Goal: Communication & Community: Connect with others

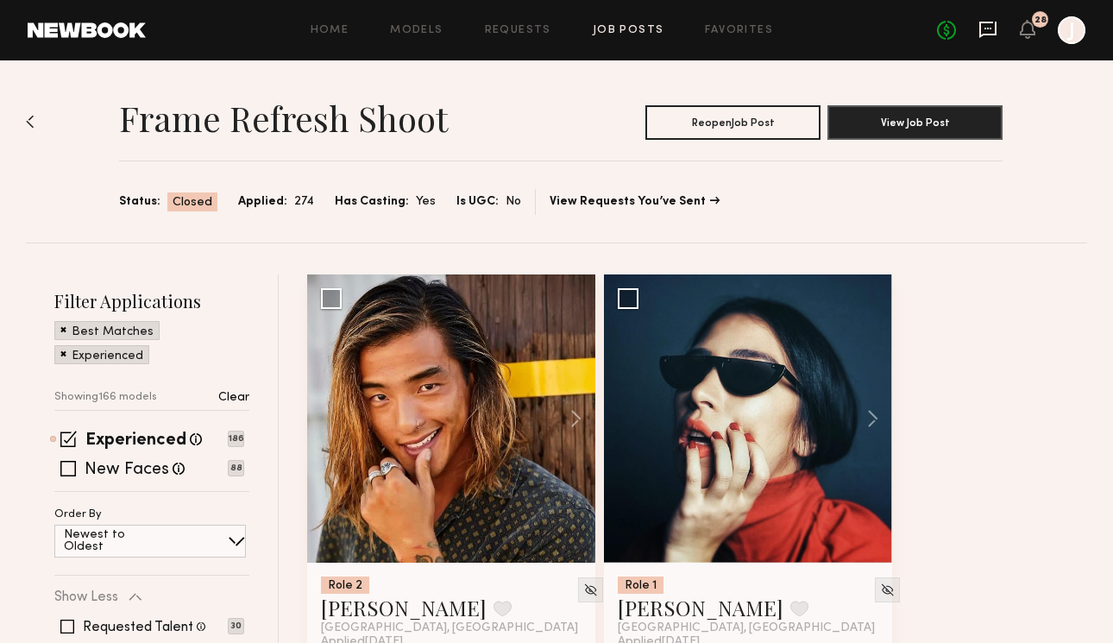
click at [986, 25] on icon at bounding box center [987, 29] width 19 height 19
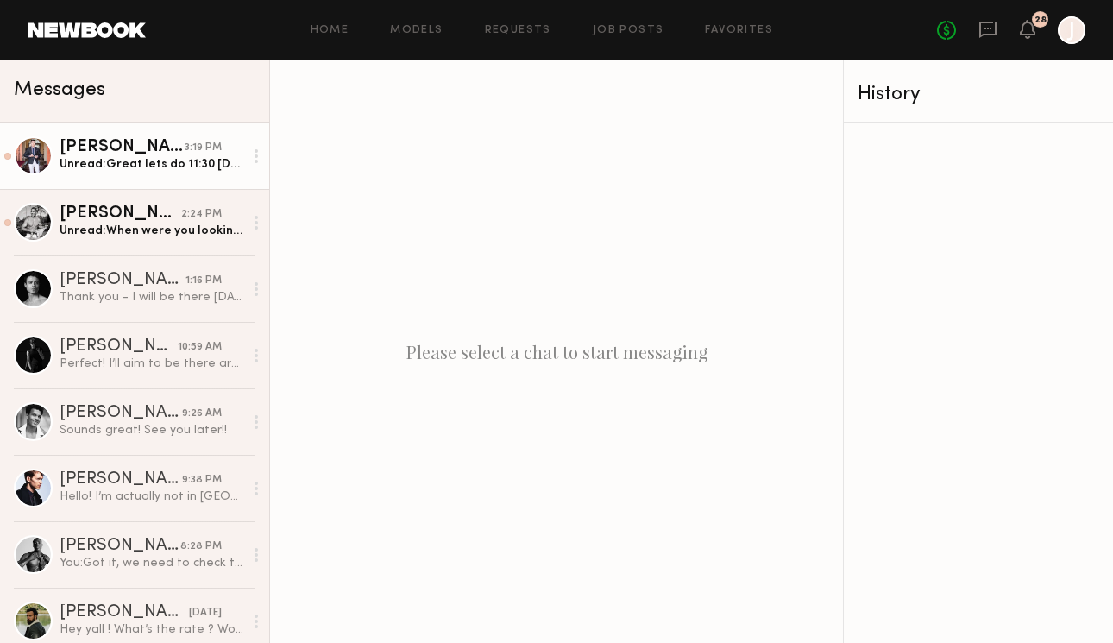
click at [131, 183] on link "[PERSON_NAME] 3:19 PM Unread: Great lets do 11:30 [DATE] :)" at bounding box center [134, 155] width 269 height 66
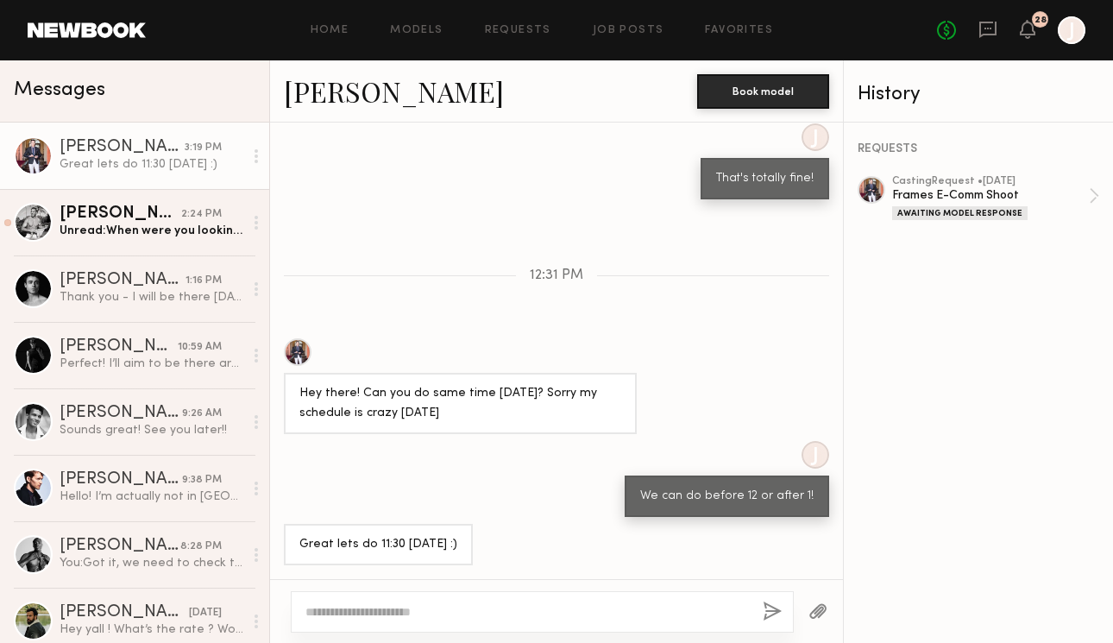
scroll to position [1006, 0]
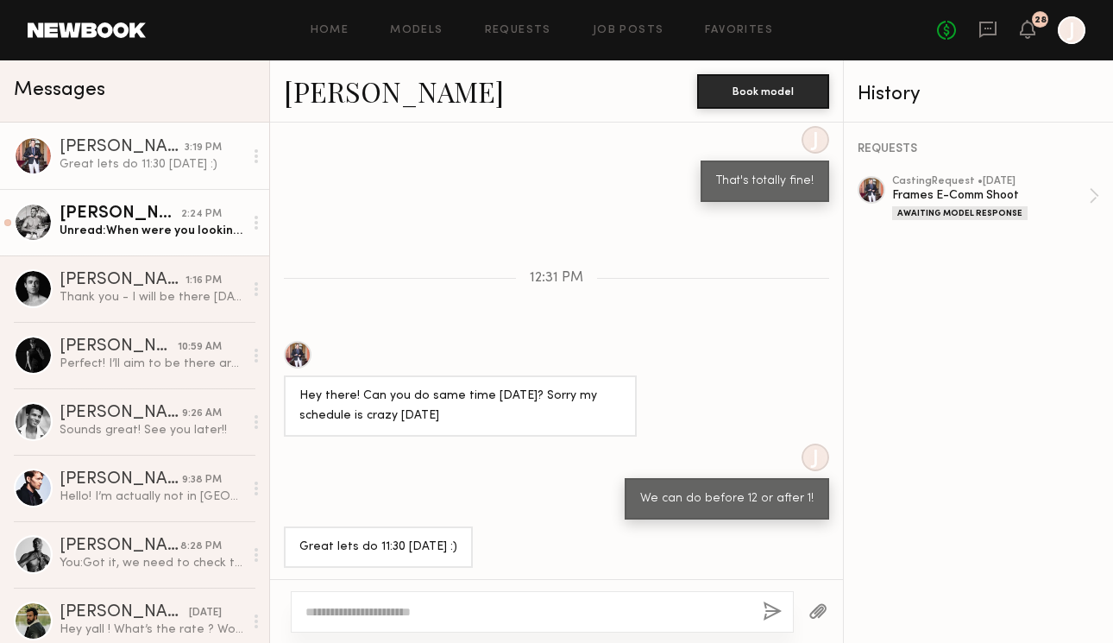
click at [131, 241] on link "[PERSON_NAME] 2:24 PM Unread: When were you looking to shoot? I have some avail…" at bounding box center [134, 222] width 269 height 66
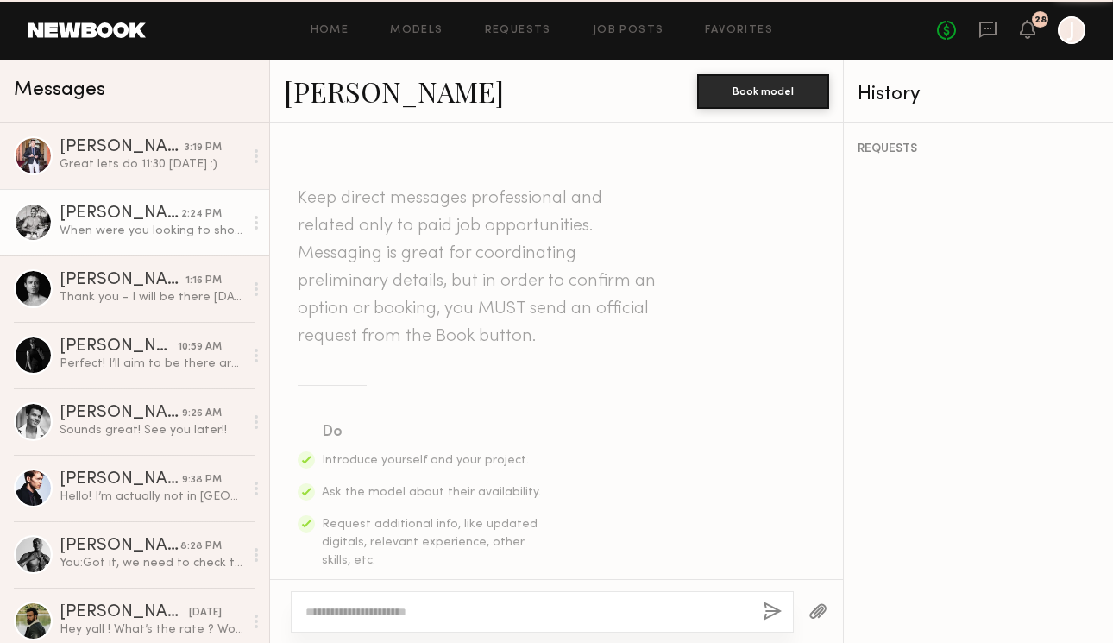
scroll to position [1000, 0]
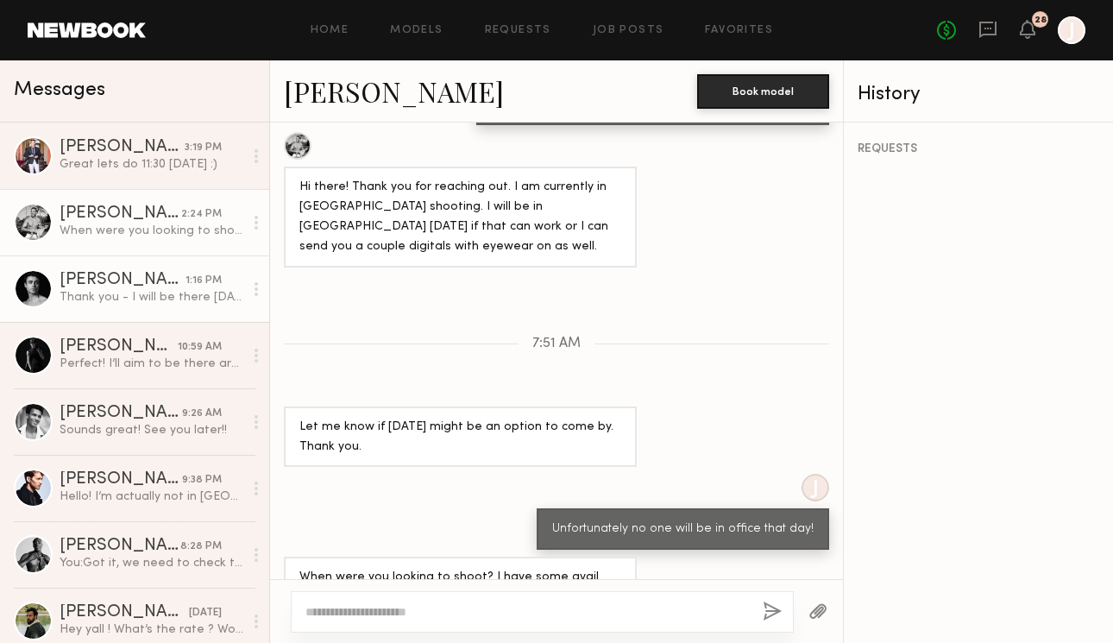
click at [135, 300] on div "Thank you - I will be there [DATE] at 1pm. Looking forward to it!" at bounding box center [152, 297] width 184 height 16
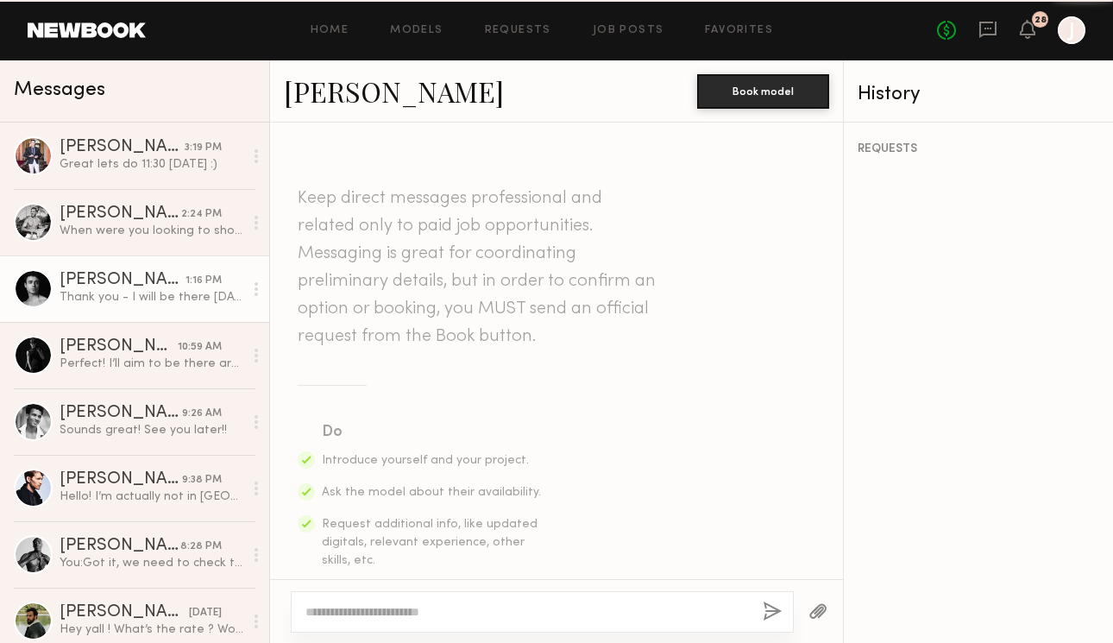
scroll to position [932, 0]
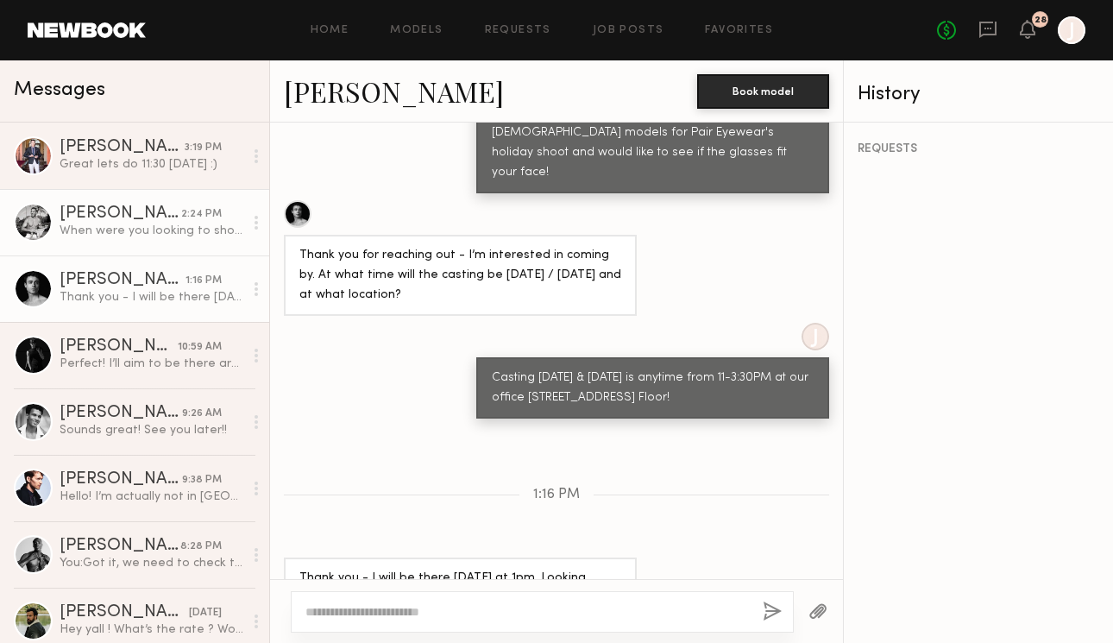
click at [135, 229] on div "When were you looking to shoot? I have some avail next week as well." at bounding box center [152, 231] width 184 height 16
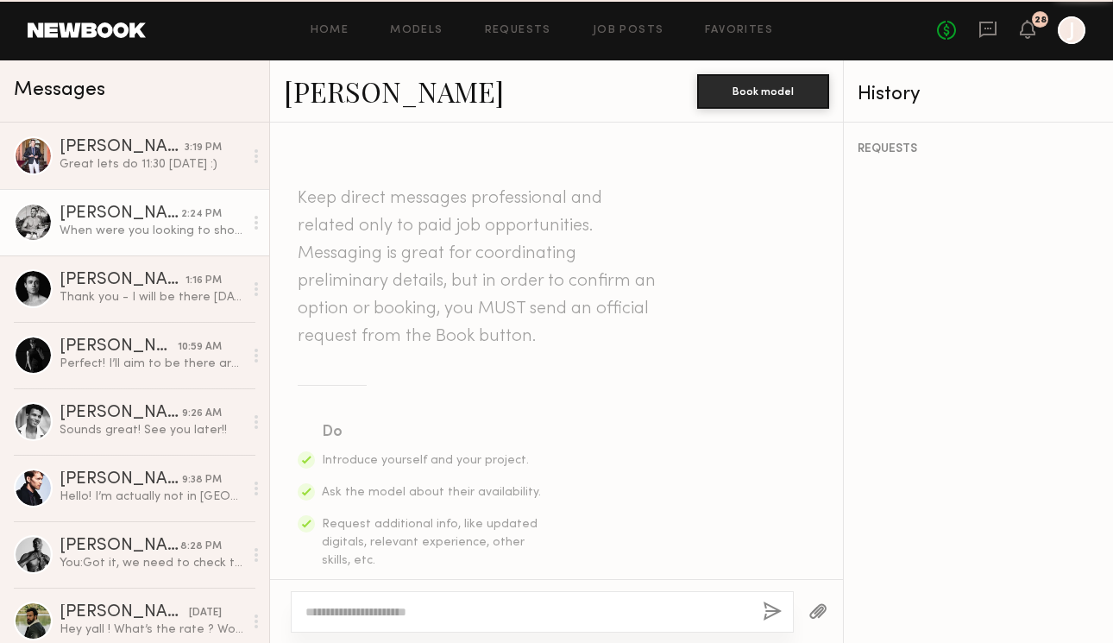
scroll to position [1000, 0]
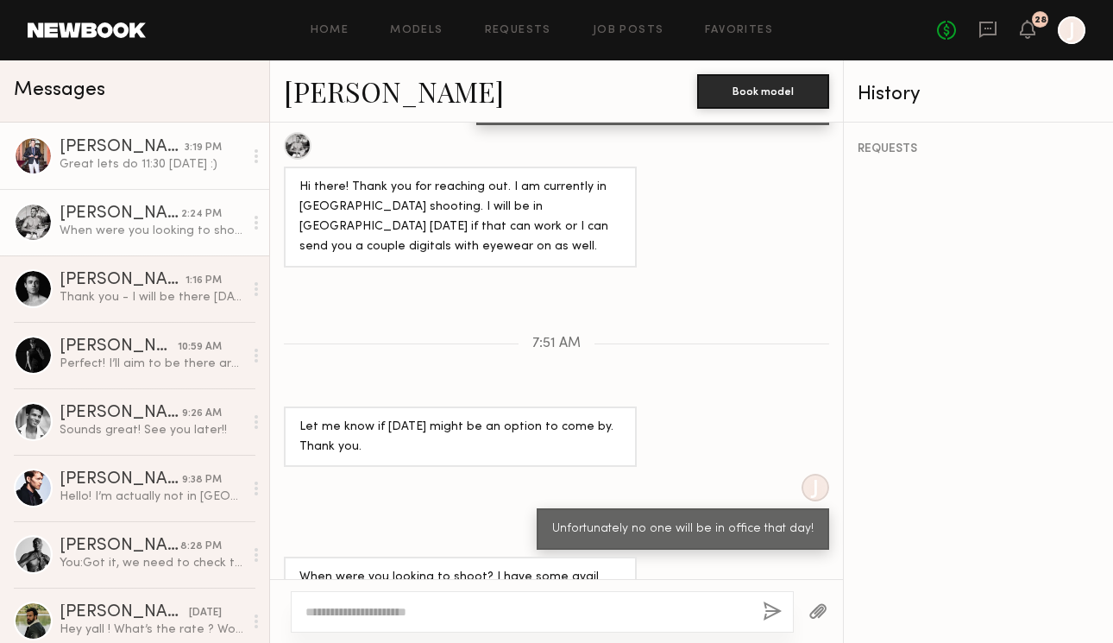
click at [141, 173] on link "[PERSON_NAME] 3:19 PM Great lets do 11:30 [DATE] :)" at bounding box center [134, 155] width 269 height 66
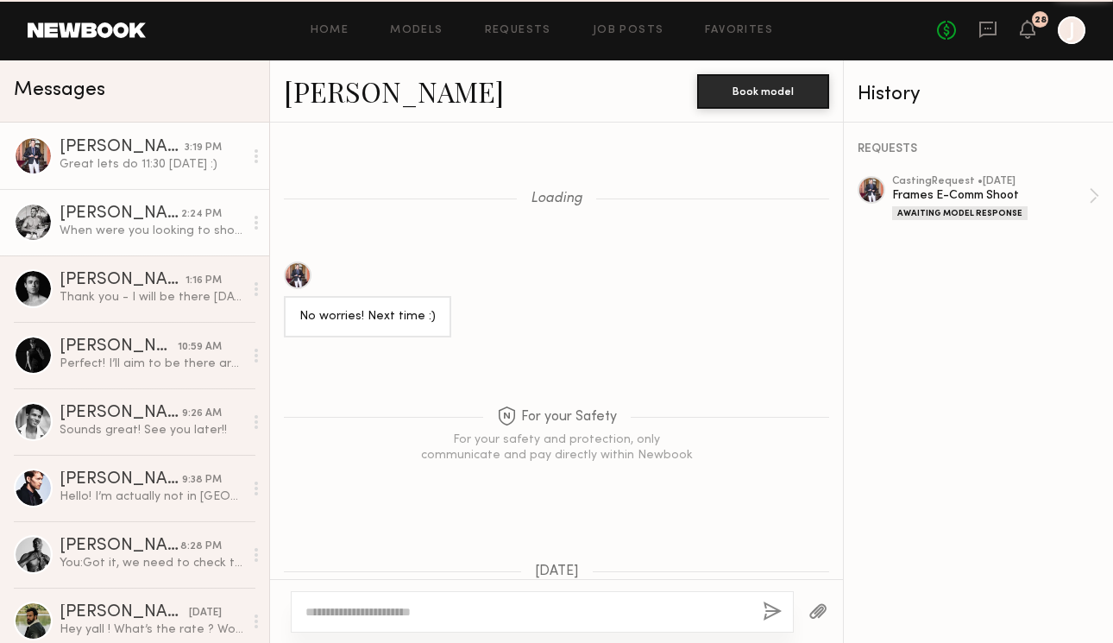
scroll to position [1006, 0]
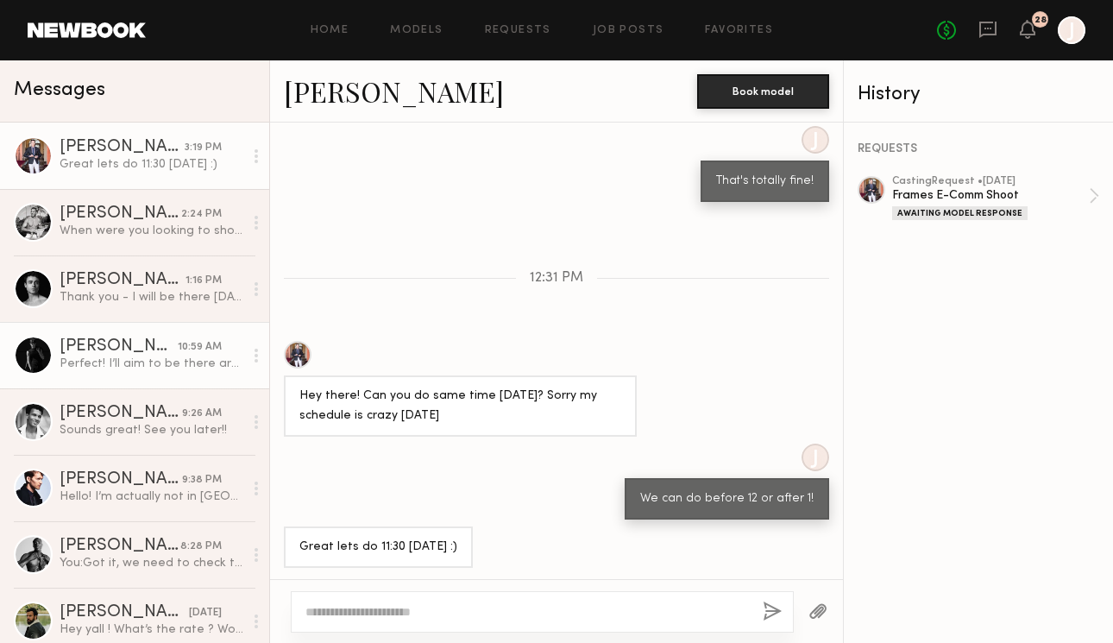
click at [153, 363] on div "Perfect! I’ll aim to be there around 12:30" at bounding box center [152, 363] width 184 height 16
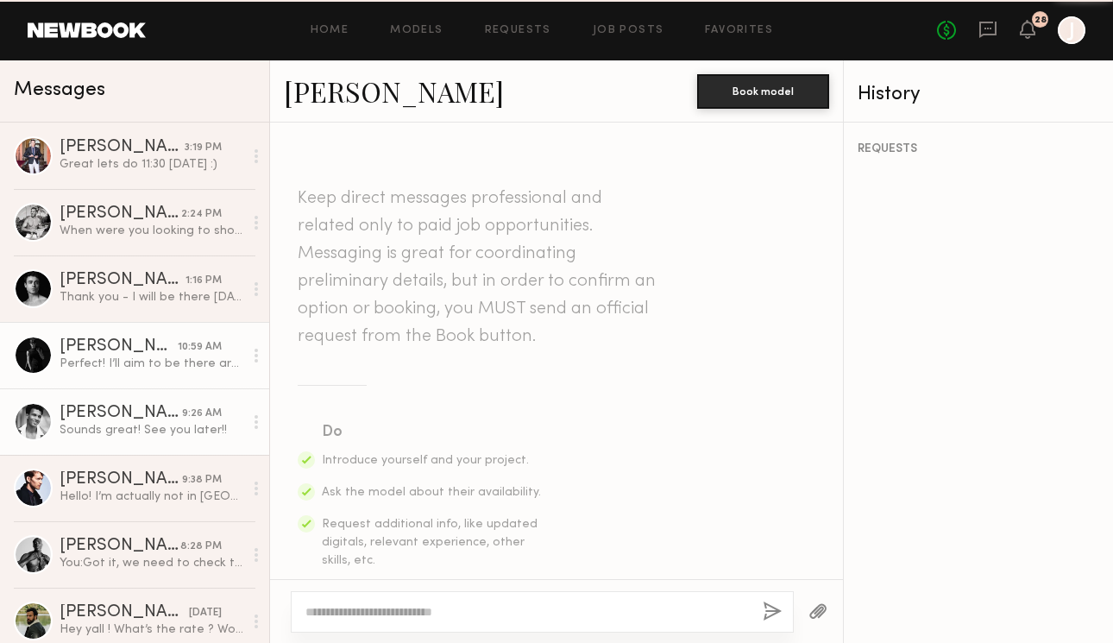
scroll to position [920, 0]
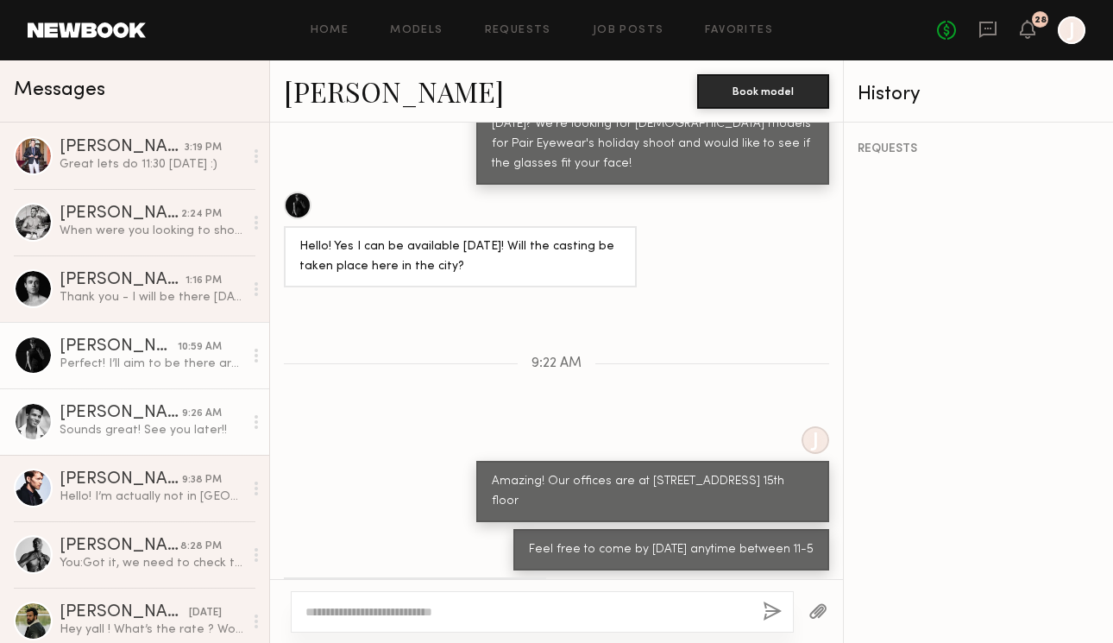
click at [155, 442] on link "[PERSON_NAME] 9:26 AM Sounds great! See you later!!" at bounding box center [134, 421] width 269 height 66
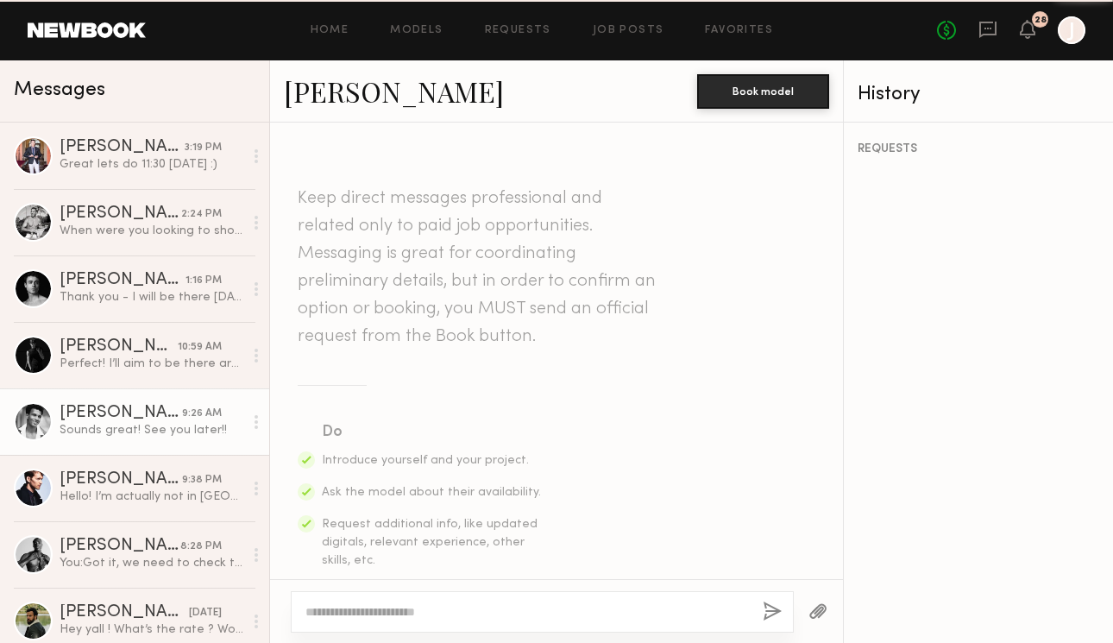
scroll to position [1195, 0]
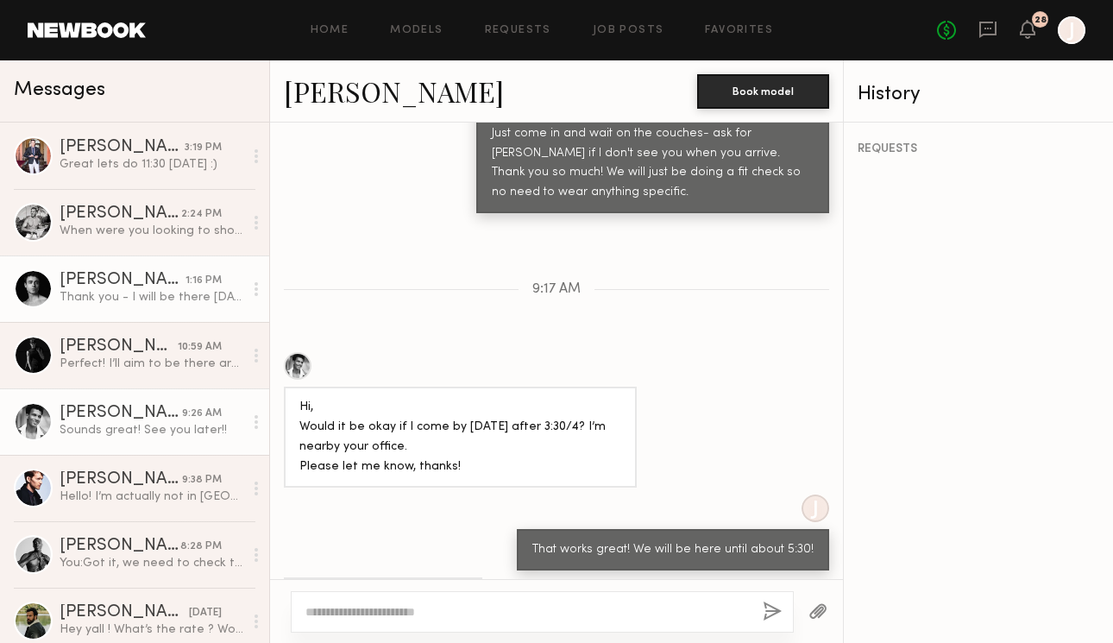
click at [153, 303] on div "Thank you - I will be there [DATE] at 1pm. Looking forward to it!" at bounding box center [152, 297] width 184 height 16
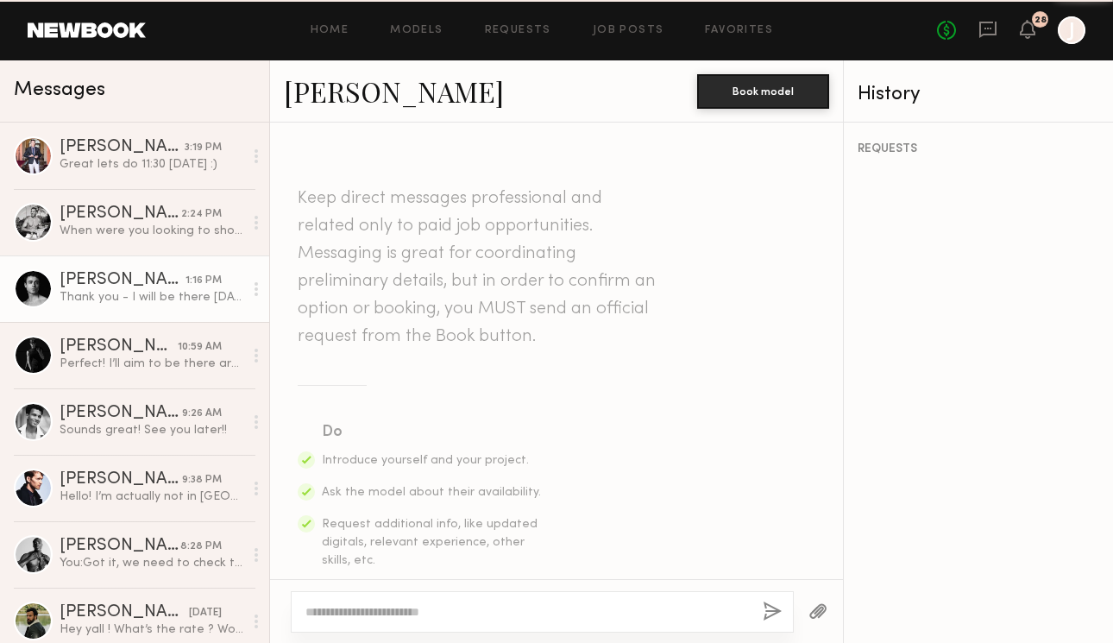
scroll to position [932, 0]
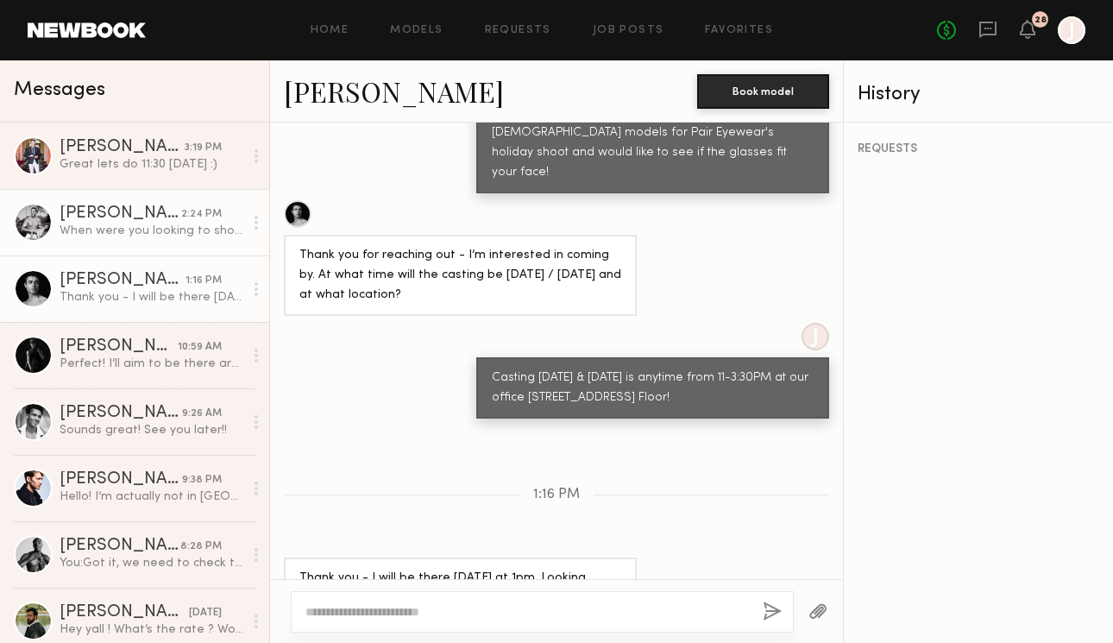
click at [132, 239] on link "[PERSON_NAME] 2:24 PM When were you looking to shoot? I have some avail next we…" at bounding box center [134, 222] width 269 height 66
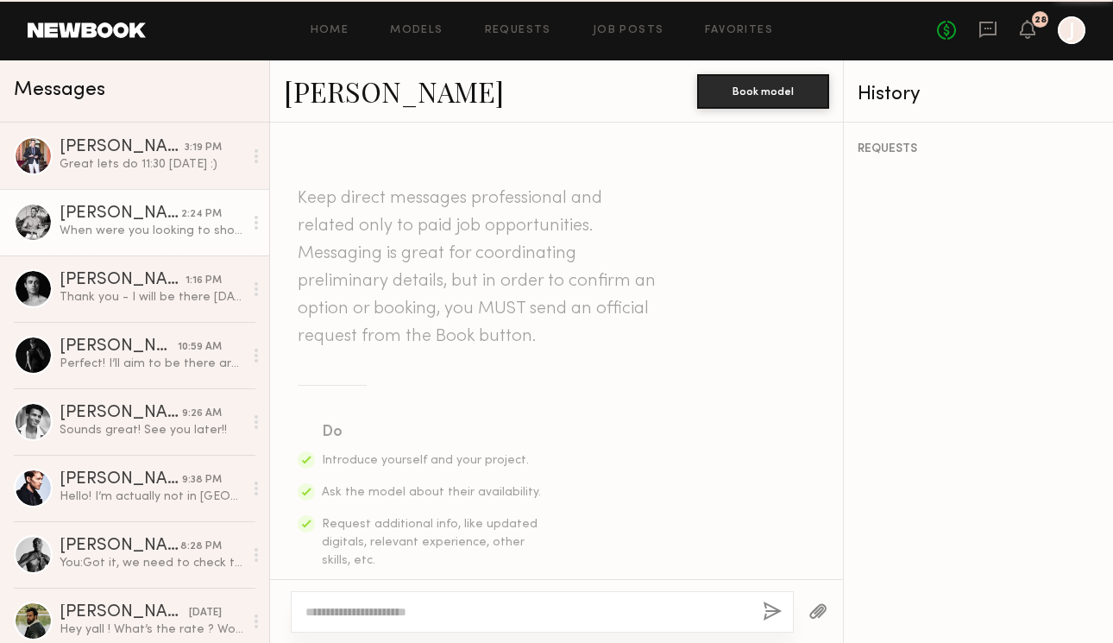
scroll to position [1000, 0]
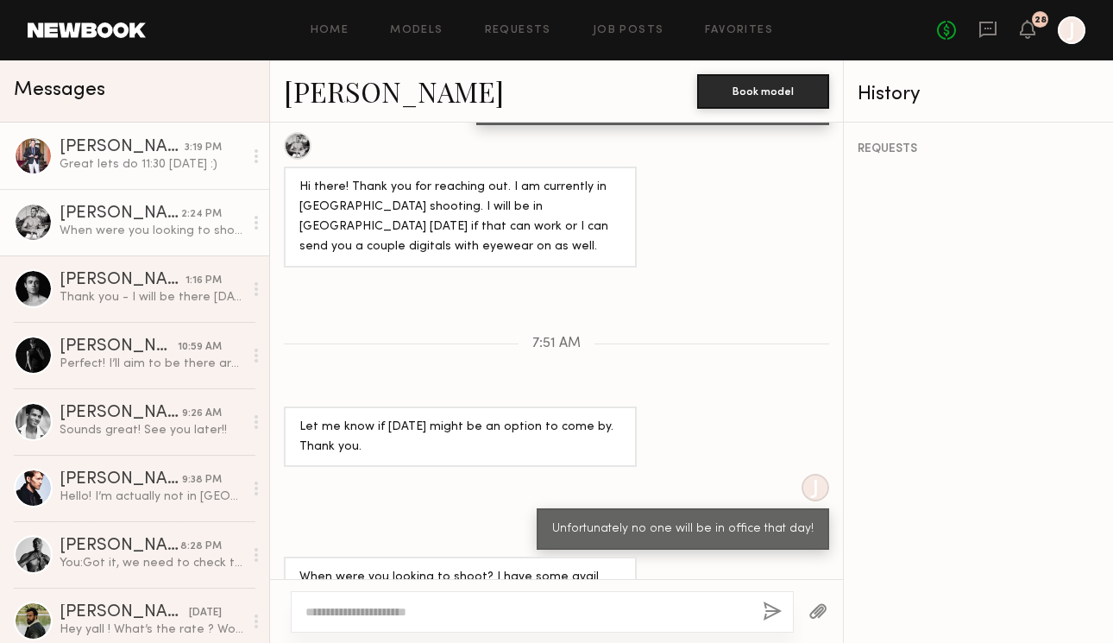
click at [133, 179] on link "[PERSON_NAME] 3:19 PM Great lets do 11:30 [DATE] :)" at bounding box center [134, 155] width 269 height 66
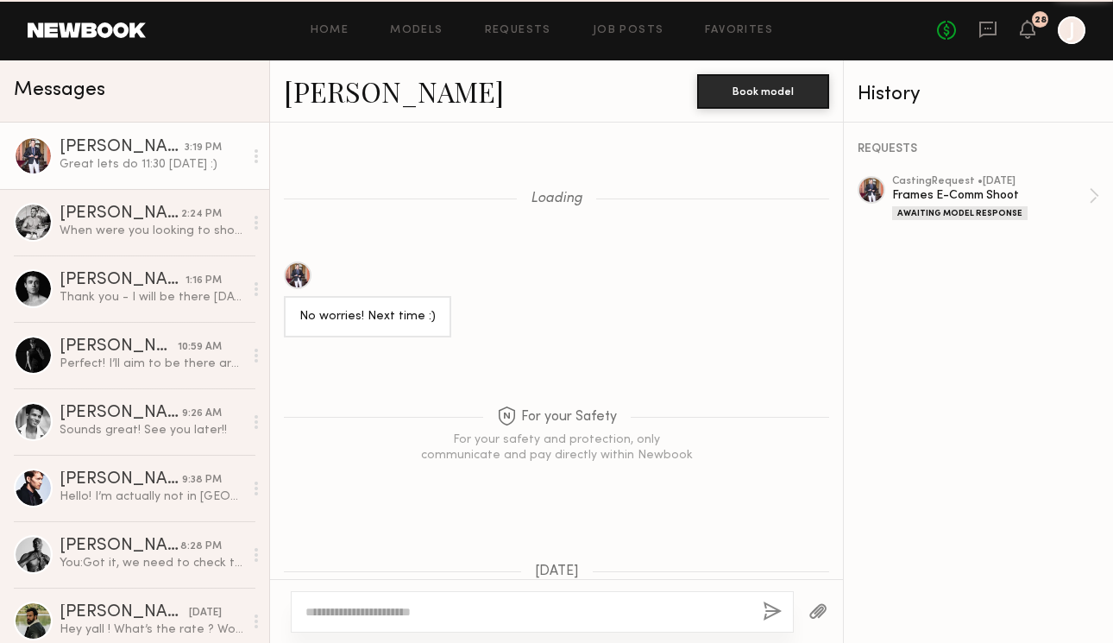
scroll to position [1006, 0]
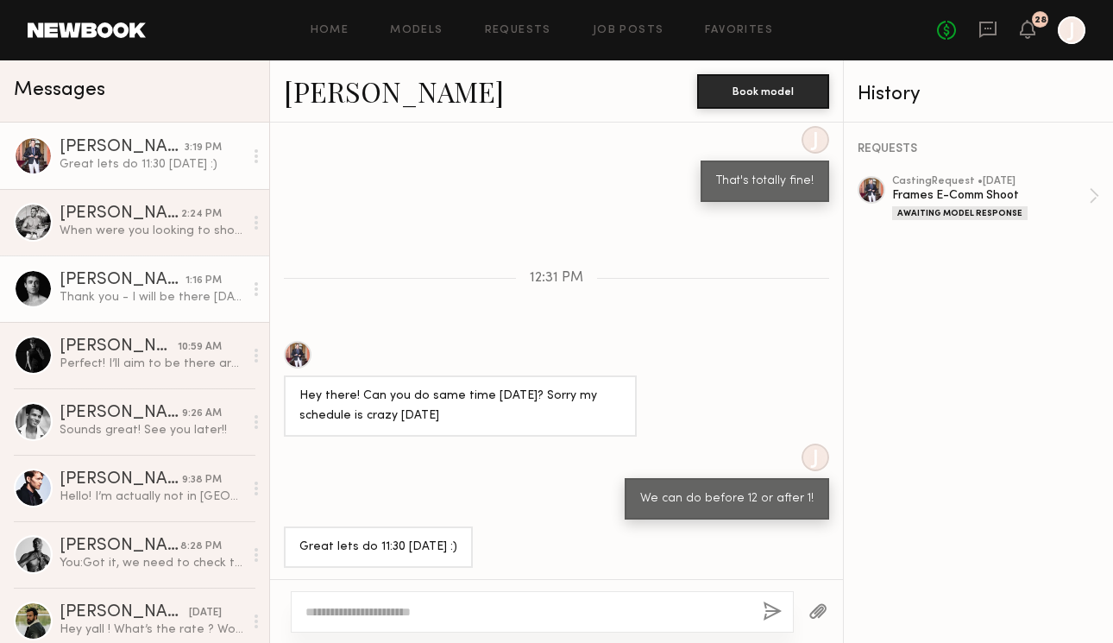
click at [116, 290] on div "Thank you - I will be there [DATE] at 1pm. Looking forward to it!" at bounding box center [152, 297] width 184 height 16
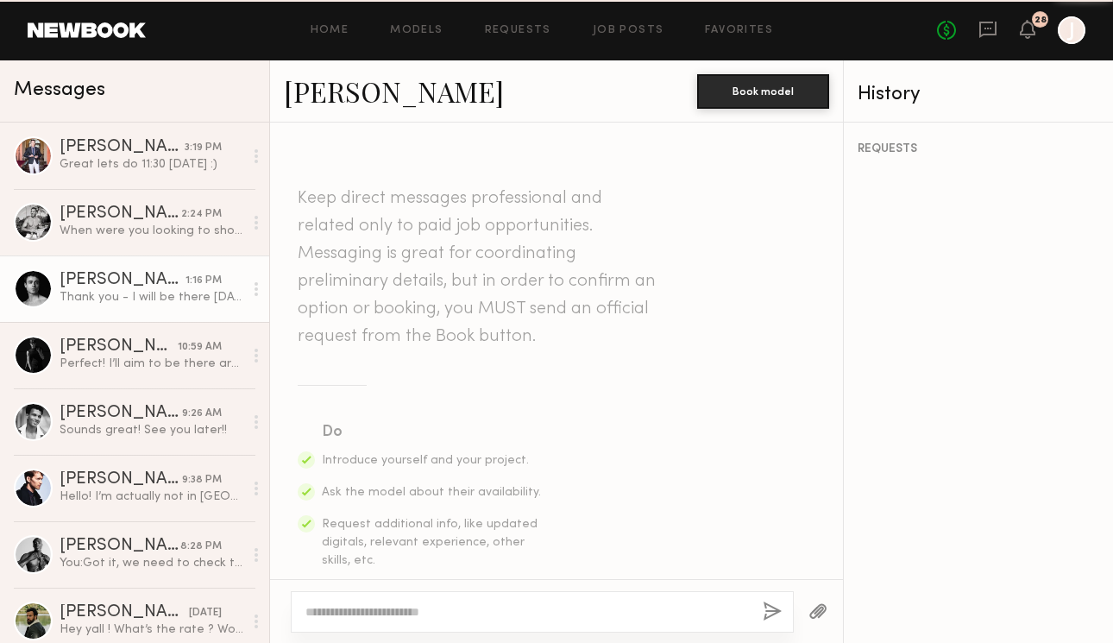
scroll to position [932, 0]
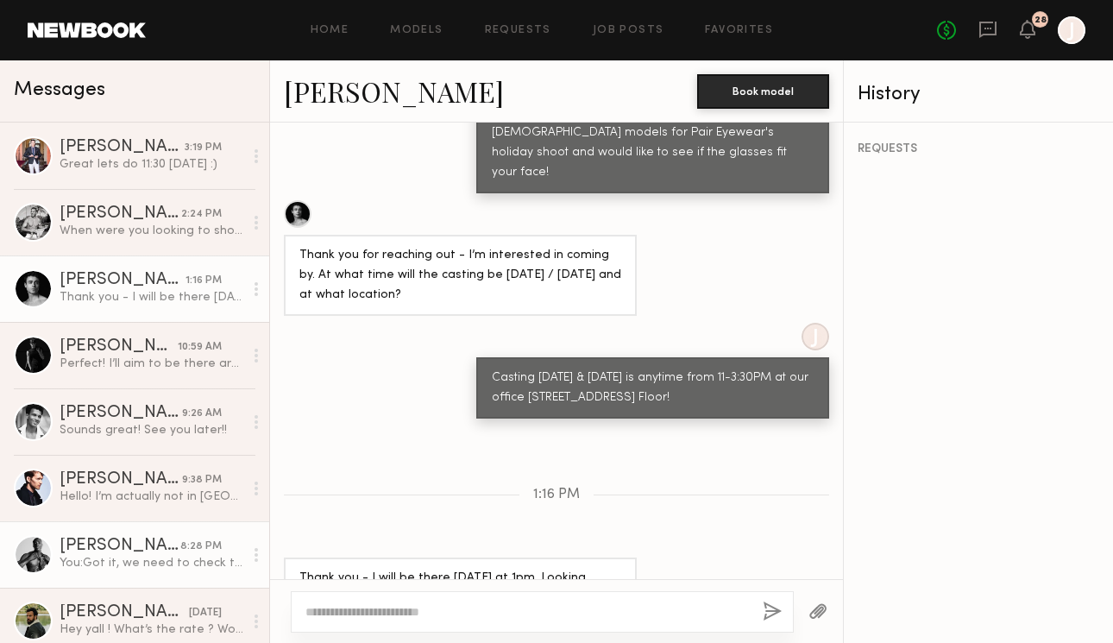
click at [160, 568] on div "You: Got it, we need to check the fit of the glasses before shooting so maybe w…" at bounding box center [152, 563] width 184 height 16
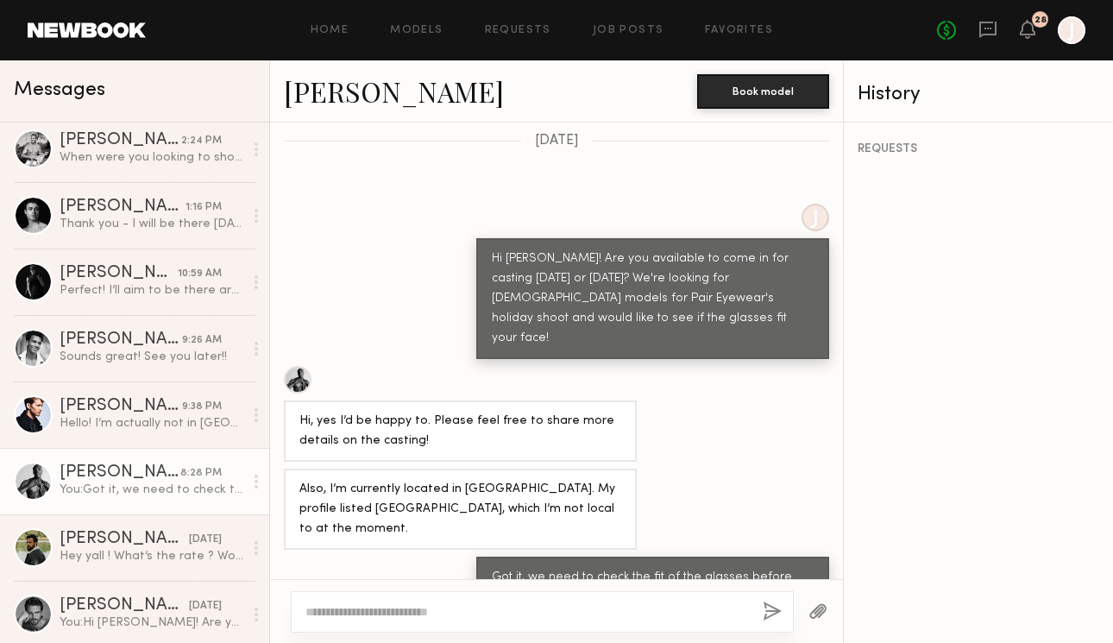
scroll to position [75, 0]
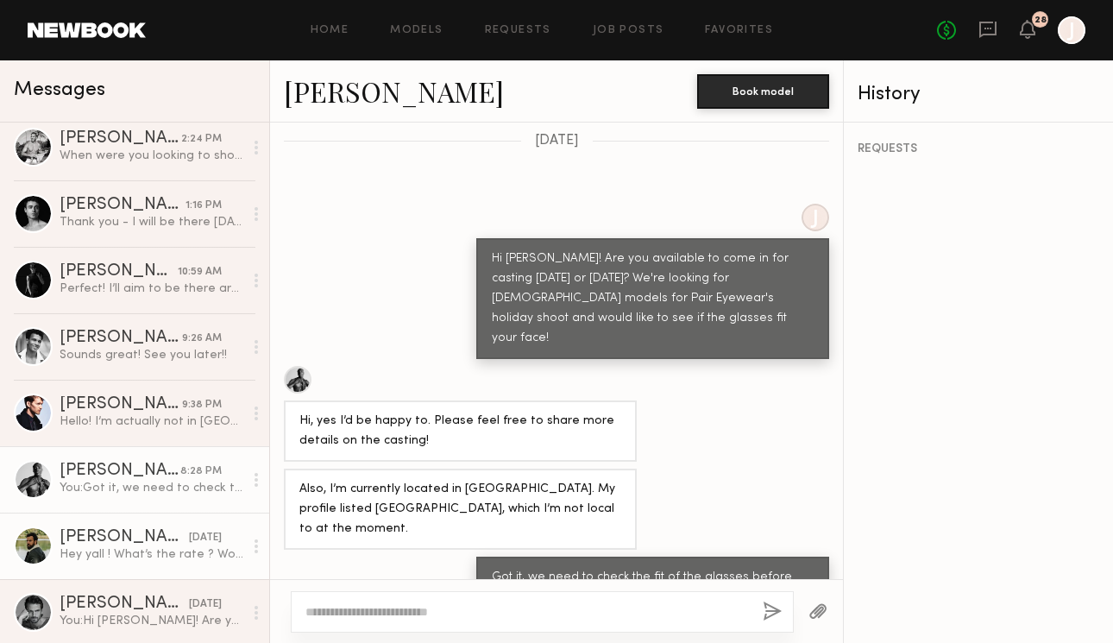
click at [161, 568] on link "[PERSON_NAME] [DATE] Hey yall ! What’s the rate ? Would consider being in the c…" at bounding box center [134, 545] width 269 height 66
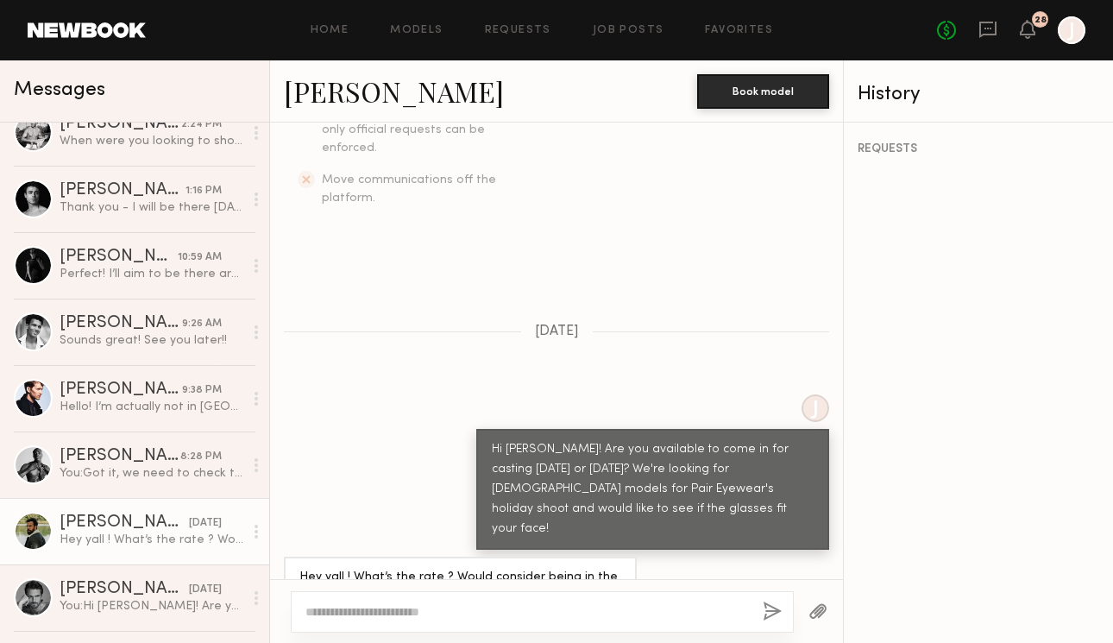
scroll to position [97, 0]
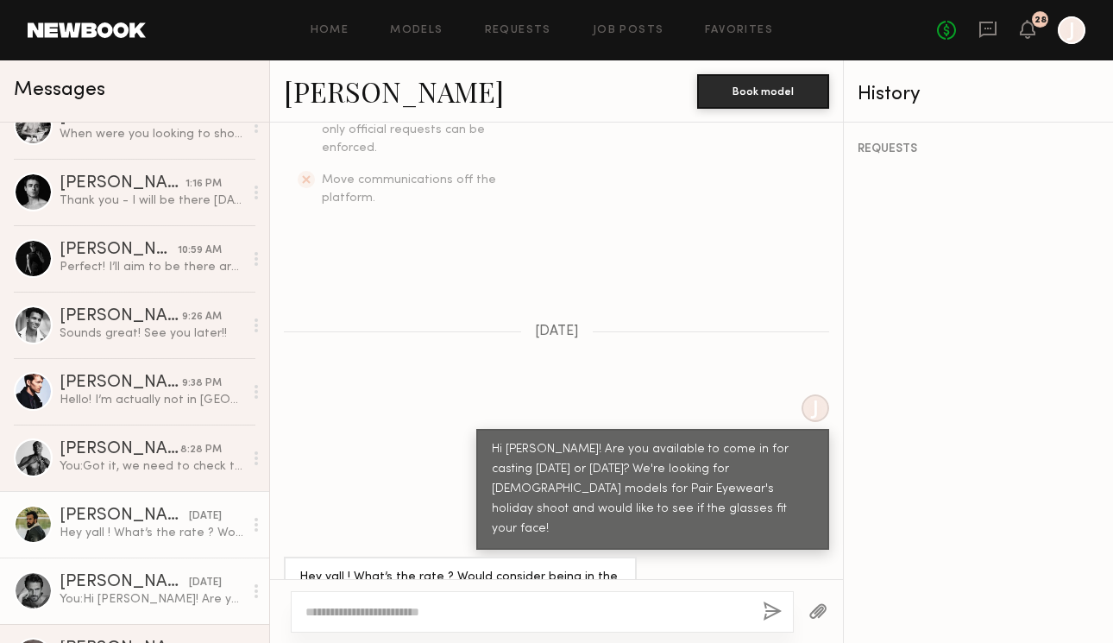
click at [161, 584] on div "[PERSON_NAME]" at bounding box center [124, 582] width 129 height 17
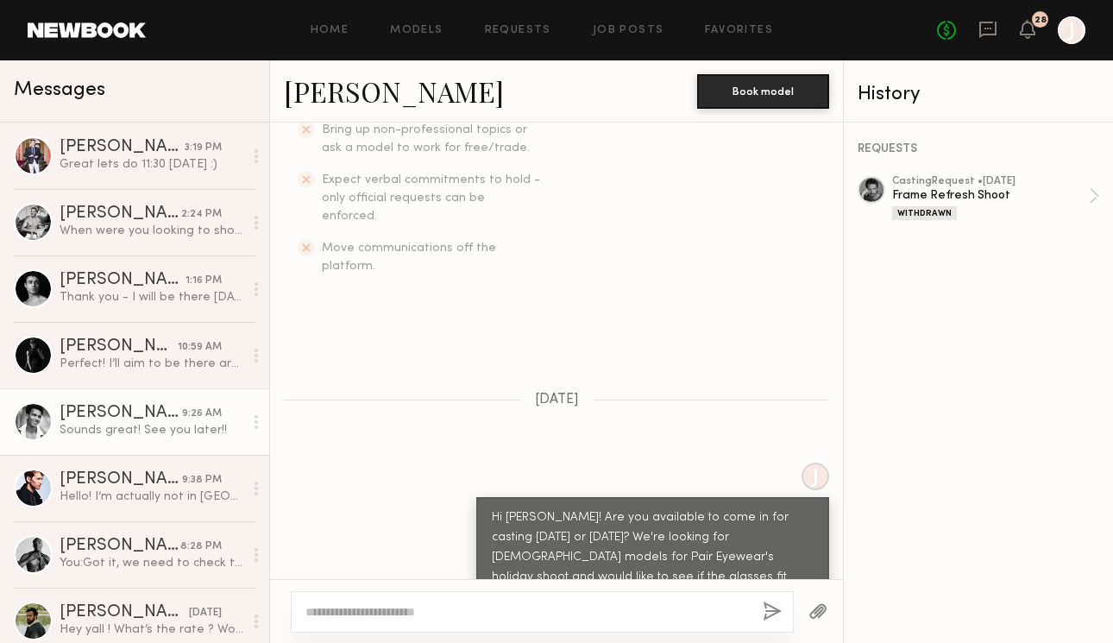
click at [140, 430] on div "Sounds great! See you later!!" at bounding box center [152, 430] width 184 height 16
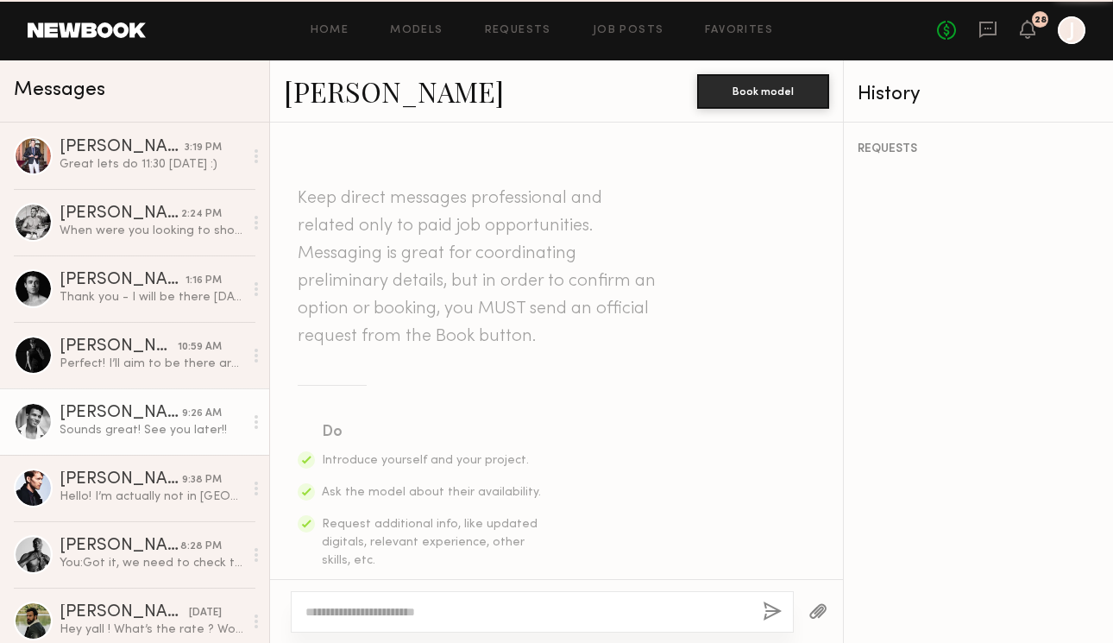
scroll to position [1195, 0]
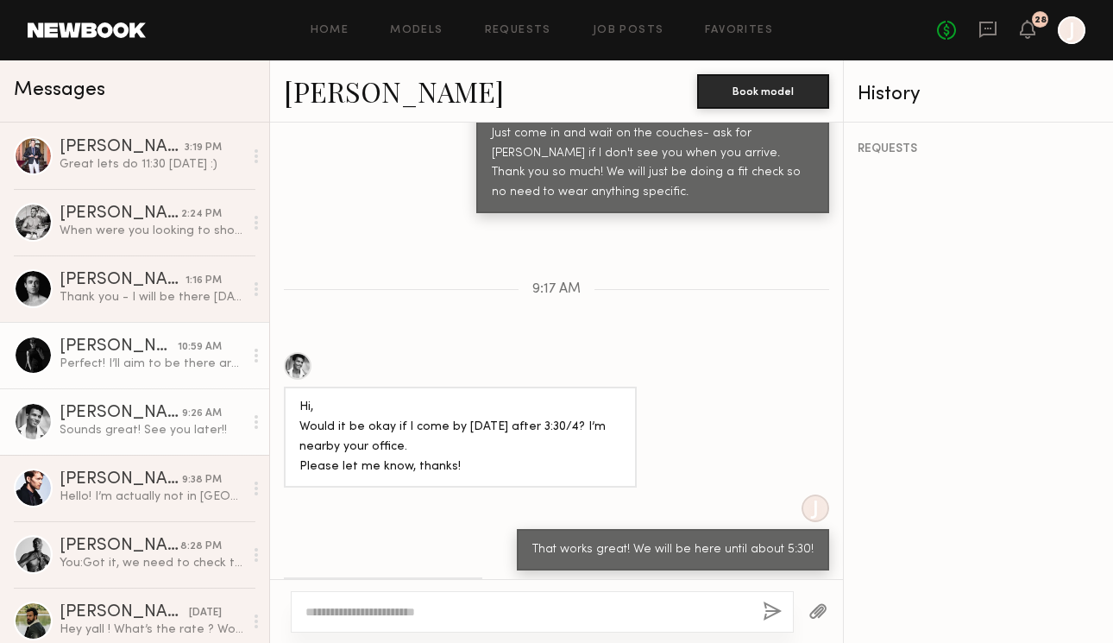
click at [133, 366] on div "Perfect! I’ll aim to be there around 12:30" at bounding box center [152, 363] width 184 height 16
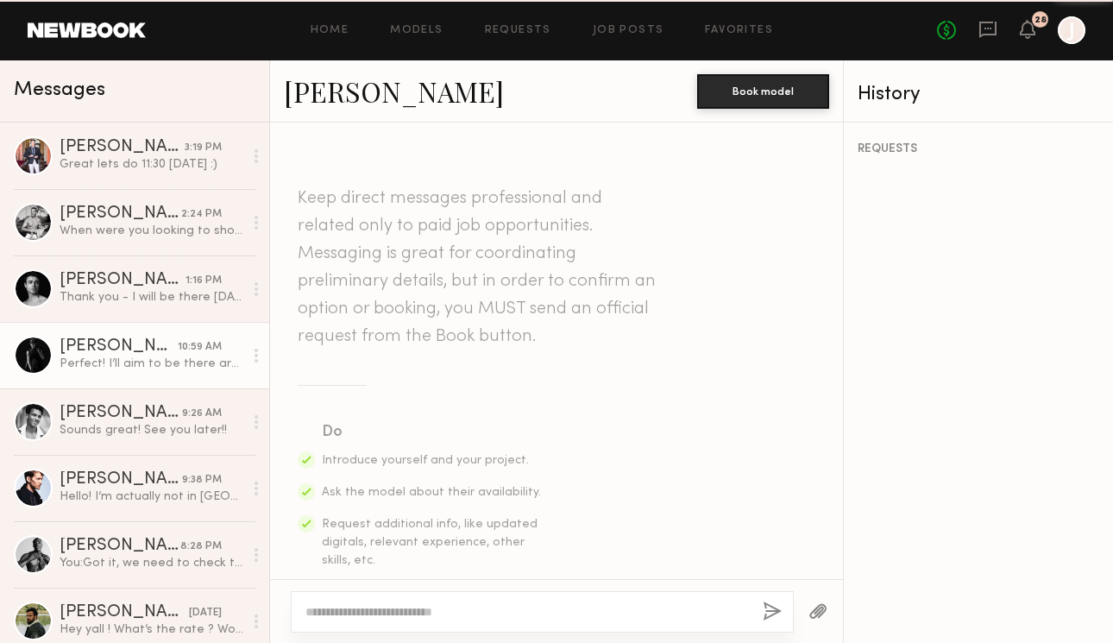
scroll to position [920, 0]
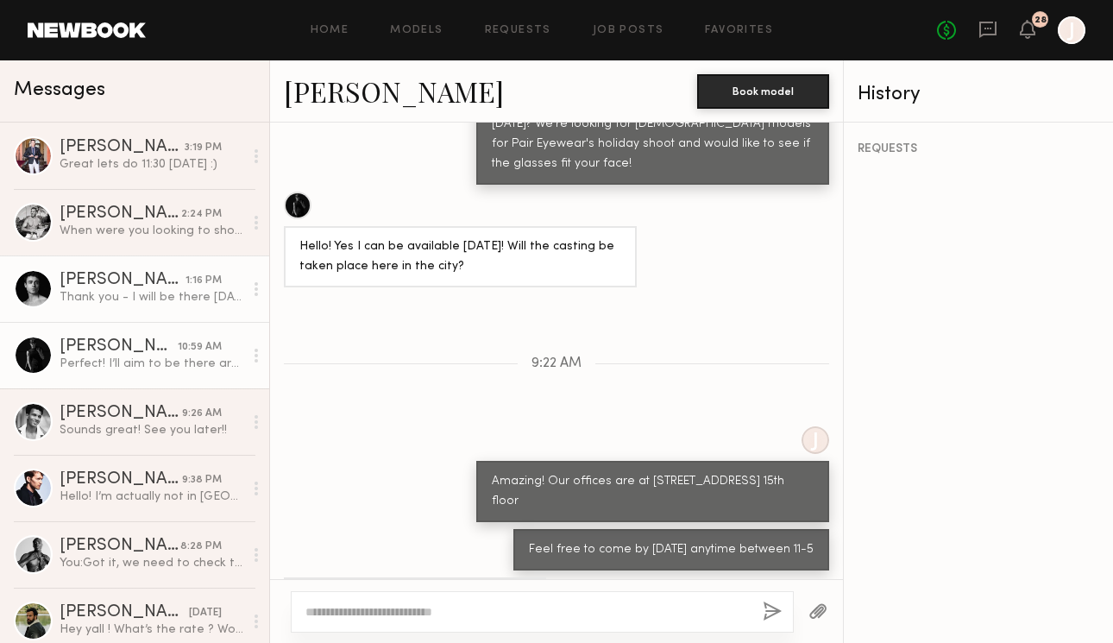
click at [126, 309] on link "[PERSON_NAME] 1:16 PM Thank you - I will be there [DATE] at 1pm. Looking forwar…" at bounding box center [134, 288] width 269 height 66
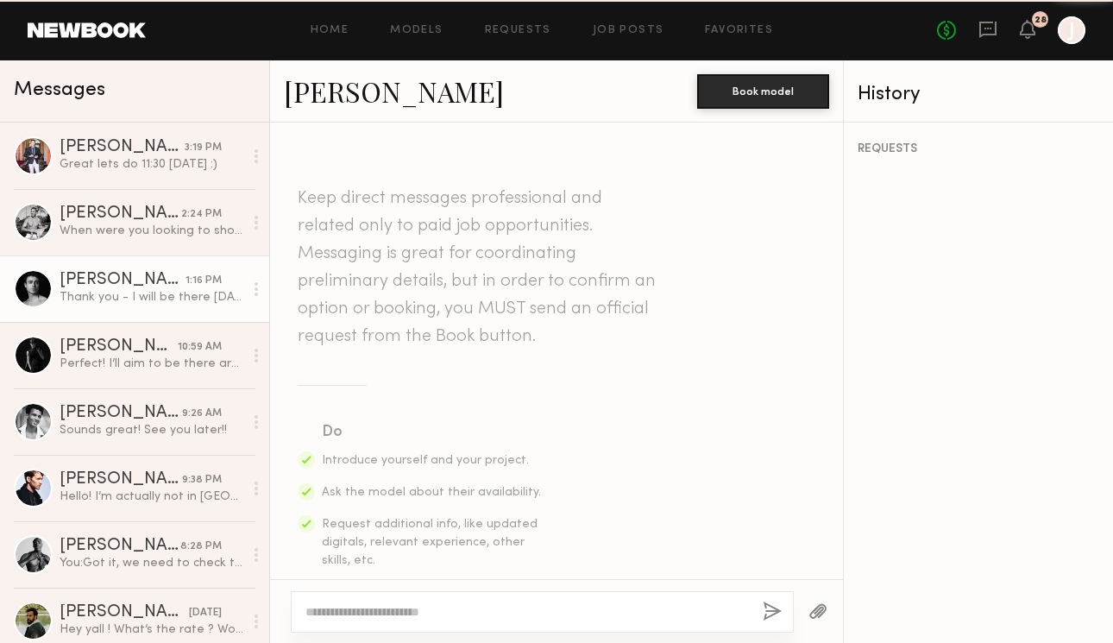
scroll to position [932, 0]
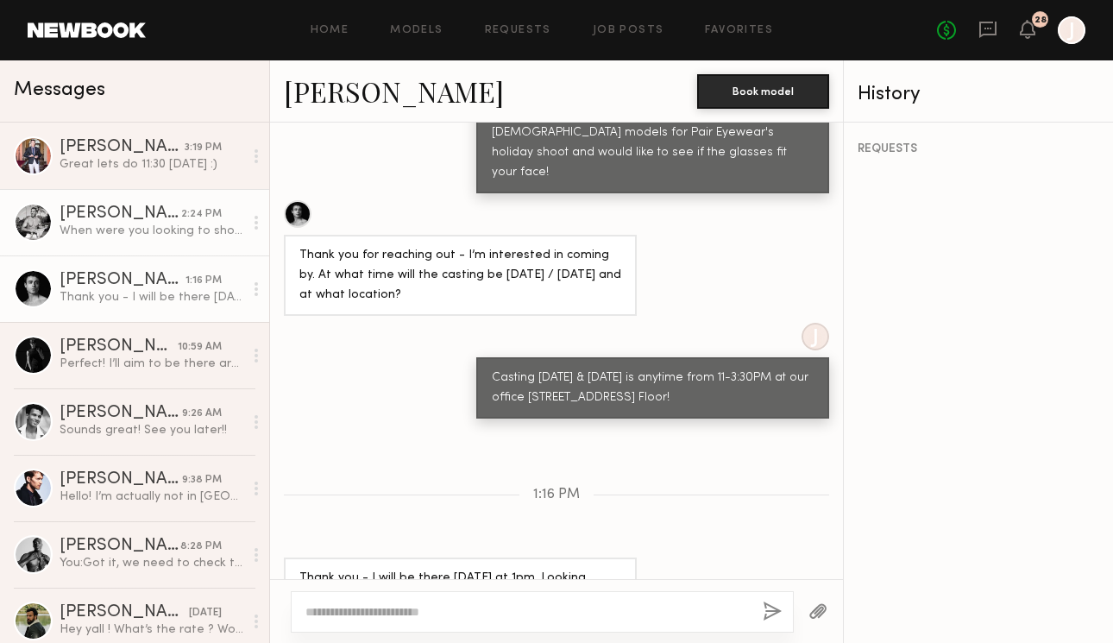
click at [105, 240] on link "[PERSON_NAME] 2:24 PM When were you looking to shoot? I have some avail next we…" at bounding box center [134, 222] width 269 height 66
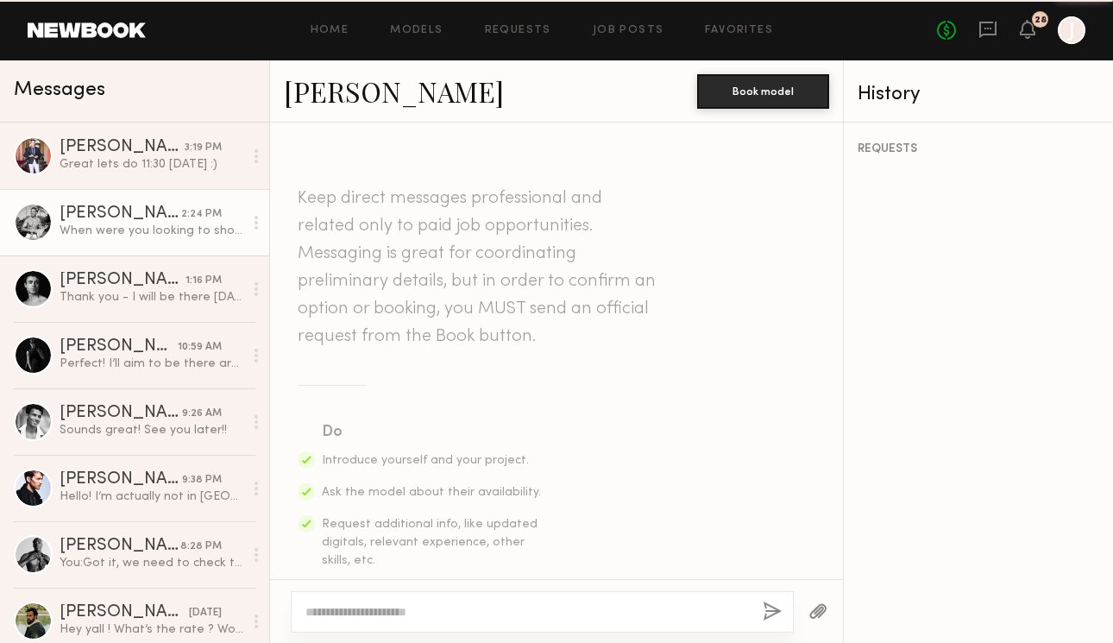
scroll to position [1000, 0]
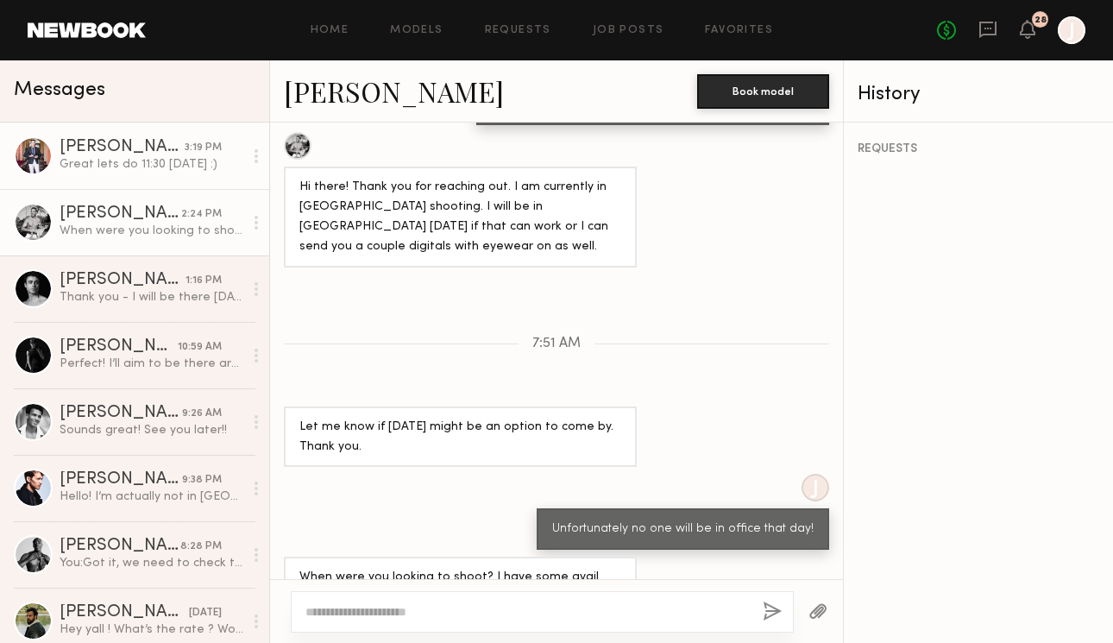
click at [109, 154] on div "[PERSON_NAME]" at bounding box center [122, 147] width 125 height 17
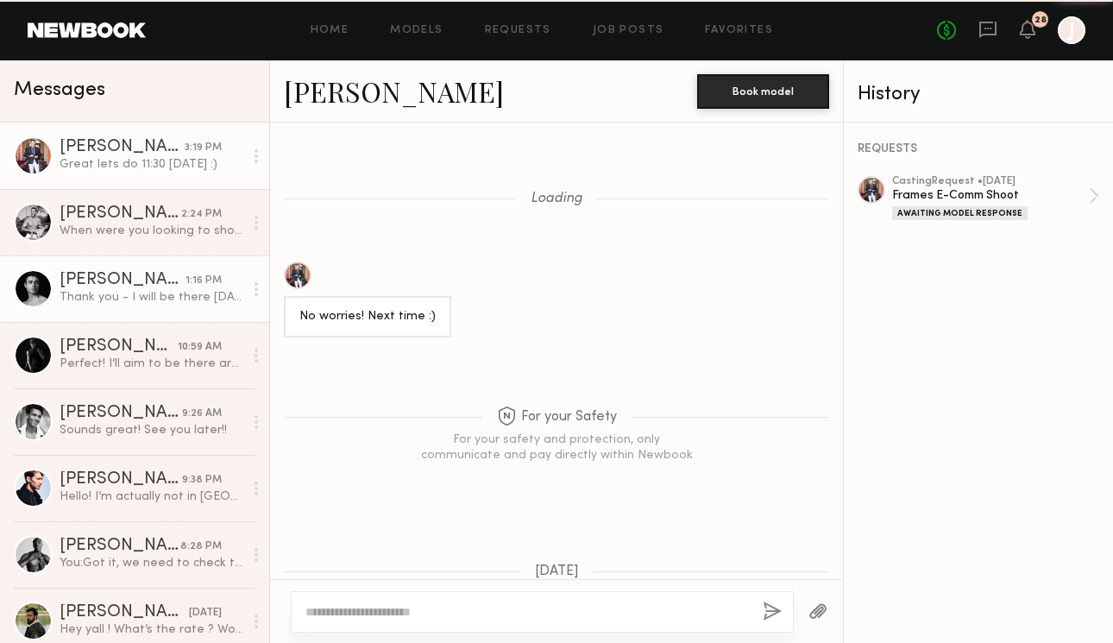
scroll to position [1006, 0]
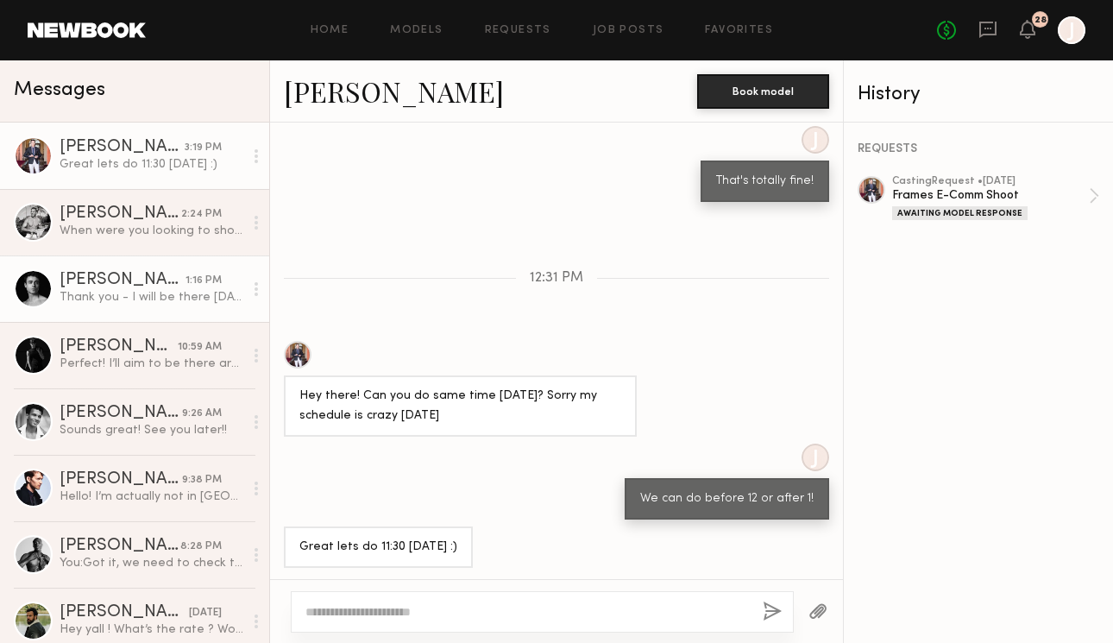
click at [109, 299] on div "Thank you - I will be there [DATE] at 1pm. Looking forward to it!" at bounding box center [152, 297] width 184 height 16
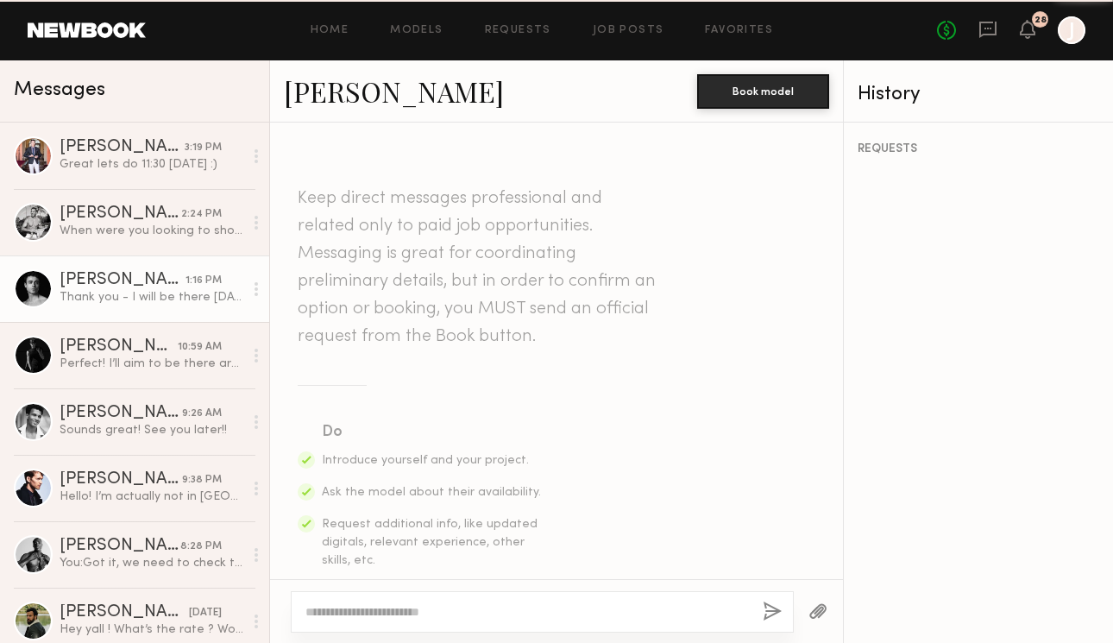
scroll to position [932, 0]
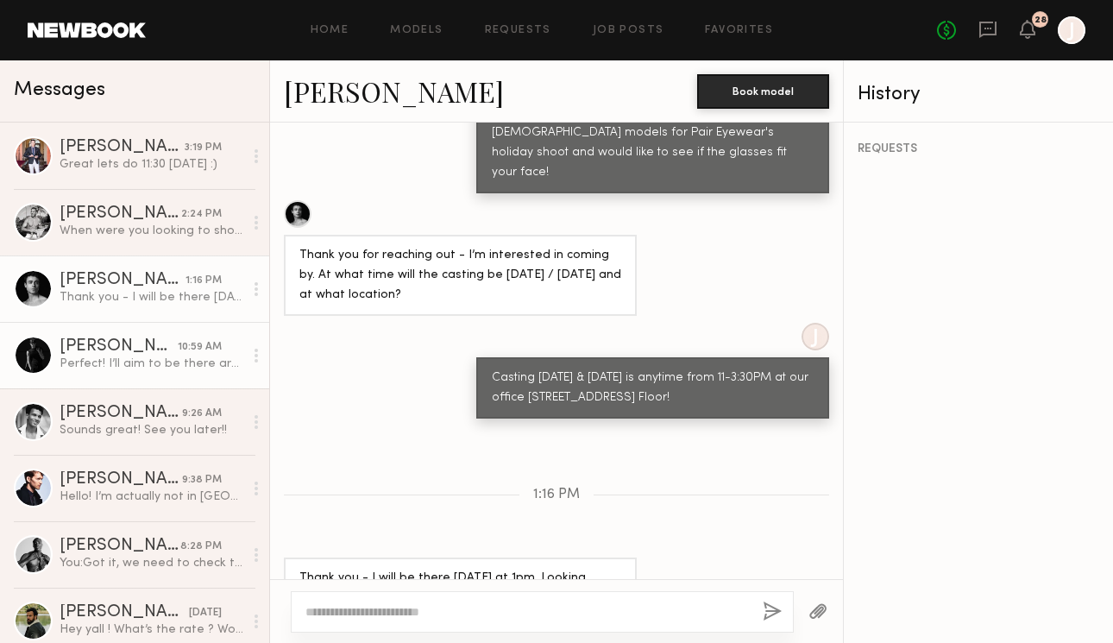
click at [100, 365] on div "Perfect! I’ll aim to be there around 12:30" at bounding box center [152, 363] width 184 height 16
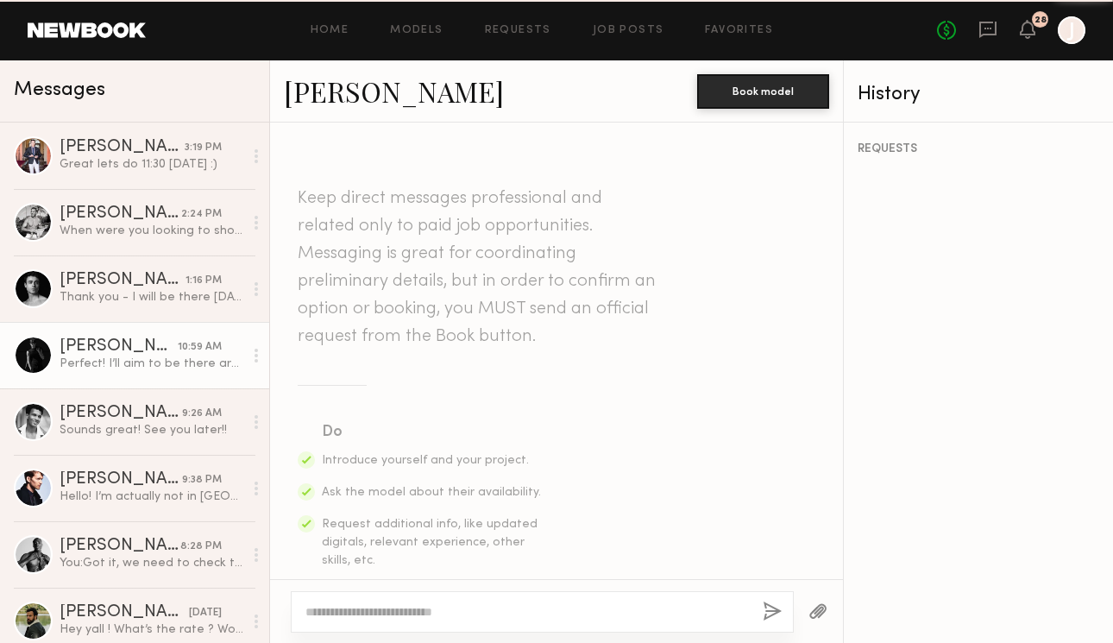
scroll to position [920, 0]
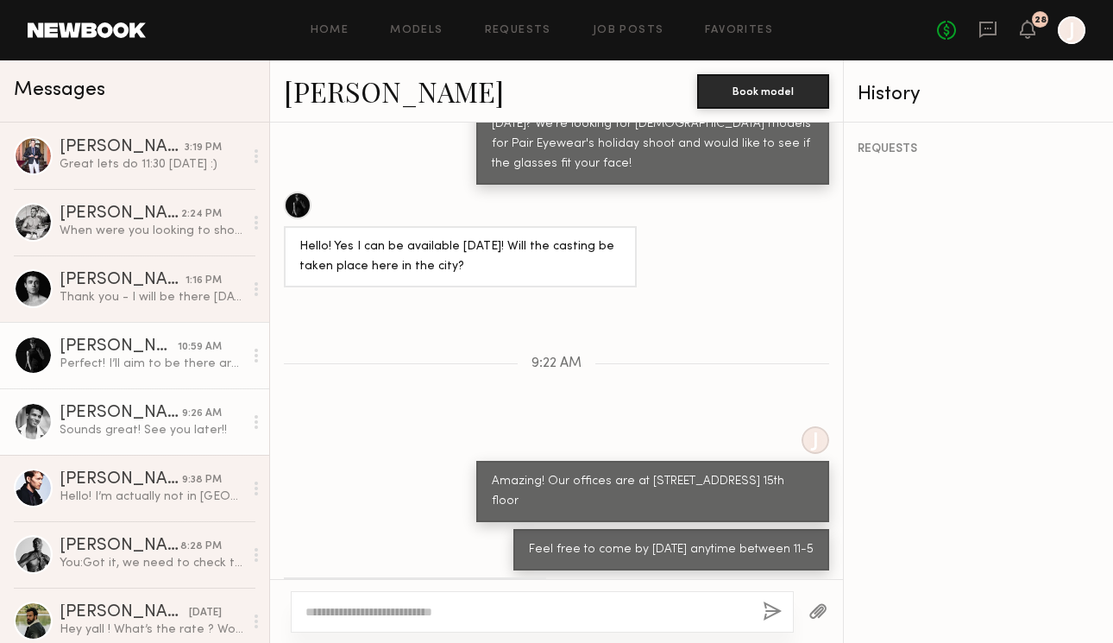
click at [114, 419] on div "[PERSON_NAME]" at bounding box center [121, 413] width 122 height 17
